Goal: Information Seeking & Learning: Check status

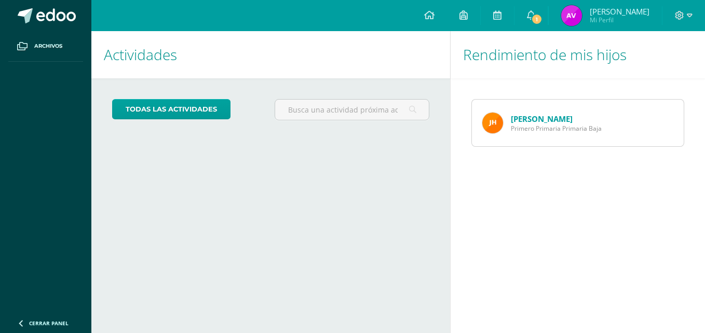
click at [539, 120] on link "[PERSON_NAME]" at bounding box center [542, 119] width 62 height 10
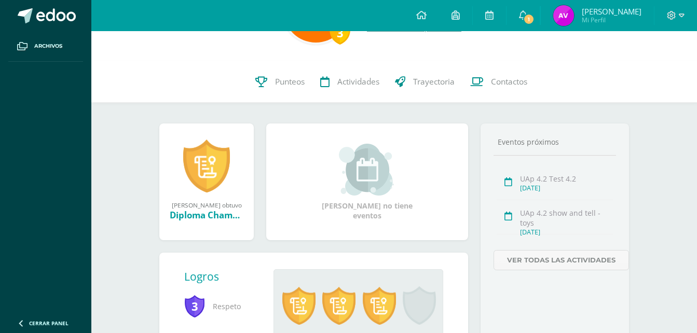
scroll to position [71, 0]
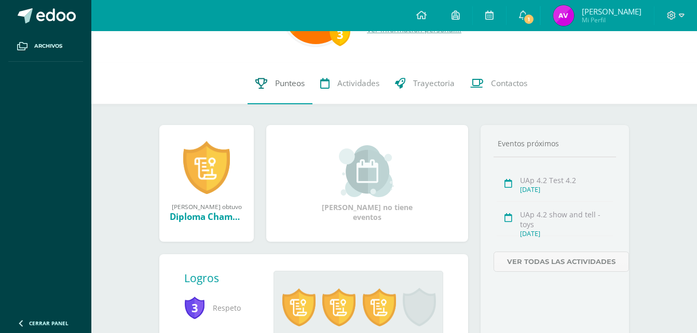
click at [275, 77] on link "Punteos" at bounding box center [280, 84] width 65 height 42
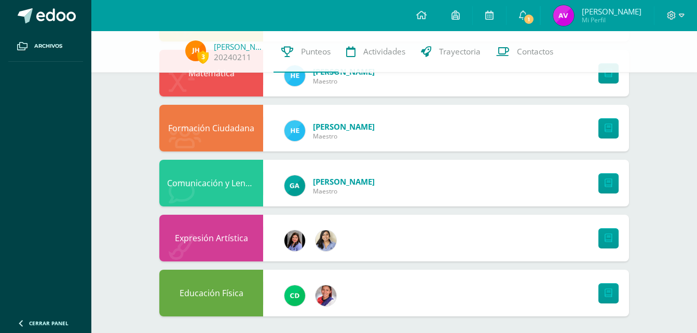
scroll to position [282, 0]
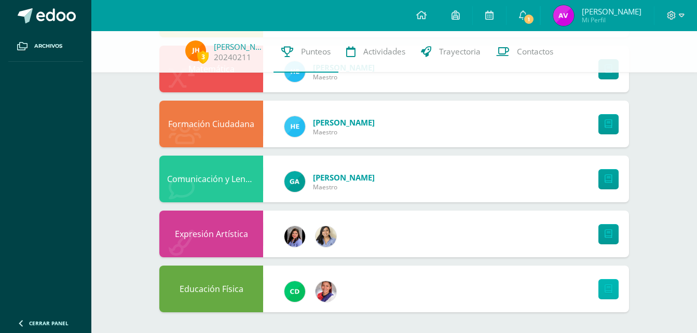
click at [602, 290] on link at bounding box center [608, 289] width 20 height 20
click at [607, 240] on link at bounding box center [608, 234] width 20 height 20
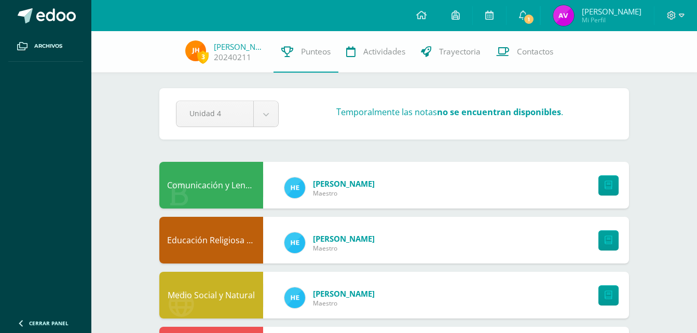
scroll to position [0, 0]
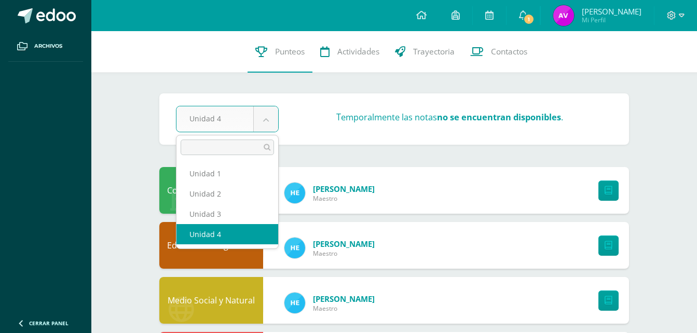
click at [266, 117] on body "Archivos Cerrar panel Configuración Cerrar sesión Alma Iveth Mi Perfil 1 1 Avis…" at bounding box center [348, 310] width 697 height 620
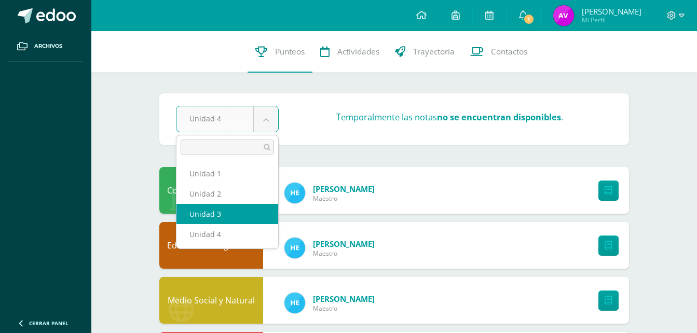
select select "Unidad 3"
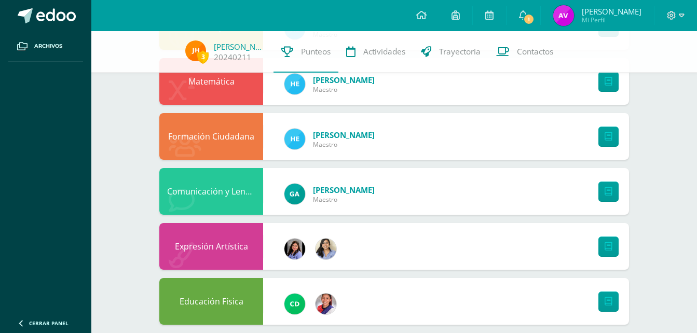
scroll to position [282, 0]
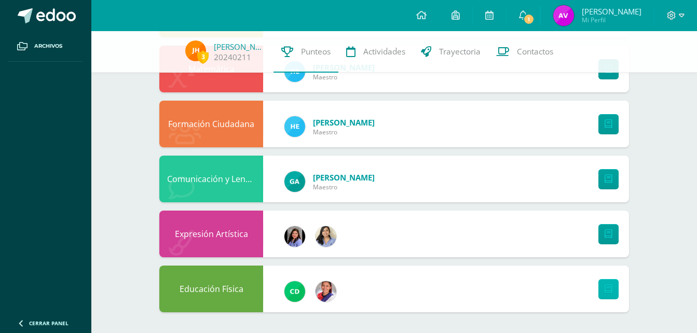
click at [611, 287] on icon at bounding box center [609, 289] width 8 height 9
click at [527, 11] on icon at bounding box center [523, 14] width 8 height 9
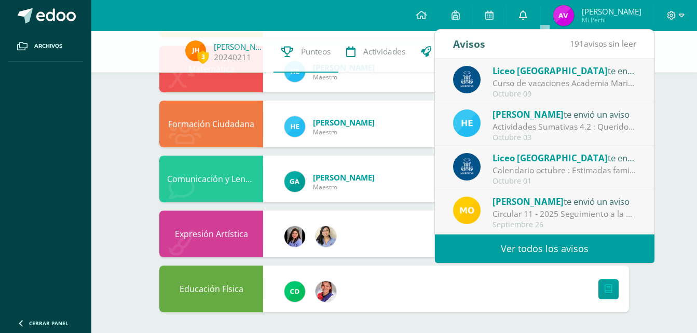
click at [527, 11] on icon at bounding box center [523, 14] width 8 height 9
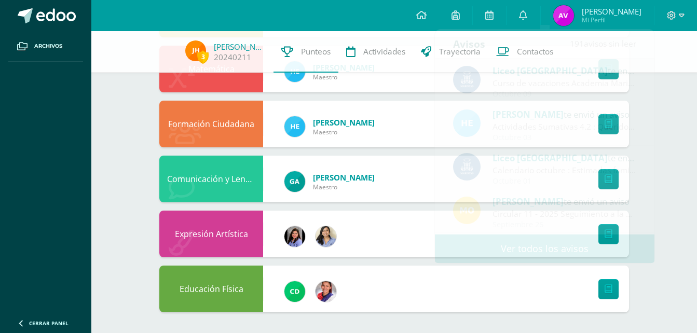
click at [45, 182] on ul "Archivos" at bounding box center [45, 171] width 91 height 280
